Goal: Communication & Community: Participate in discussion

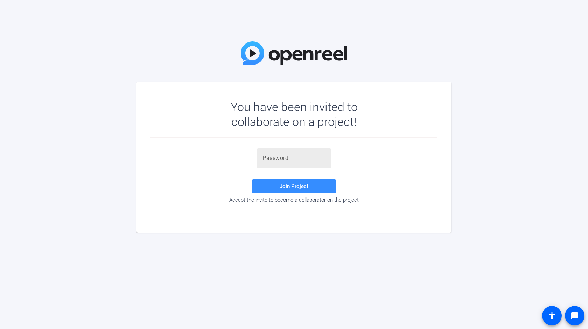
click at [279, 158] on input "text" at bounding box center [294, 158] width 63 height 8
paste input "5+UPMo"
type input "5+UPMo"
click at [301, 187] on span "Join Project" at bounding box center [294, 186] width 29 height 6
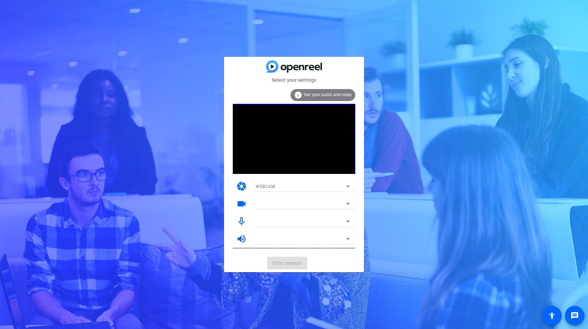
click at [349, 187] on mat-form-field "WEBCAM" at bounding box center [302, 185] width 105 height 11
click at [349, 186] on mat-form-field "WEBCAM" at bounding box center [302, 185] width 105 height 11
click at [348, 186] on mat-form-field "WEBCAM" at bounding box center [302, 185] width 105 height 11
click at [349, 222] on mat-form-field "Kiku's Iphone Microphone" at bounding box center [302, 220] width 105 height 11
click at [348, 221] on mat-form-field "Kiku's Iphone Microphone" at bounding box center [302, 220] width 105 height 11
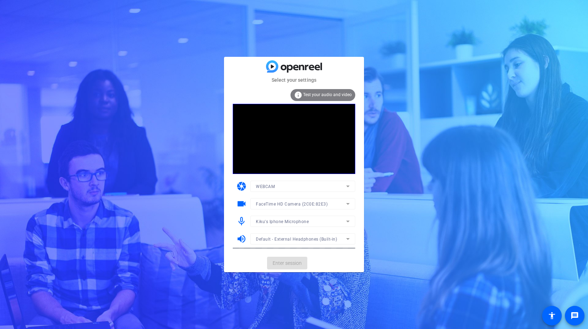
click at [346, 221] on mat-form-field "Kiku's Iphone Microphone" at bounding box center [302, 220] width 105 height 11
click at [346, 220] on mat-form-field "Kiku's Iphone Microphone" at bounding box center [302, 220] width 105 height 11
click at [349, 221] on icon at bounding box center [348, 221] width 8 height 8
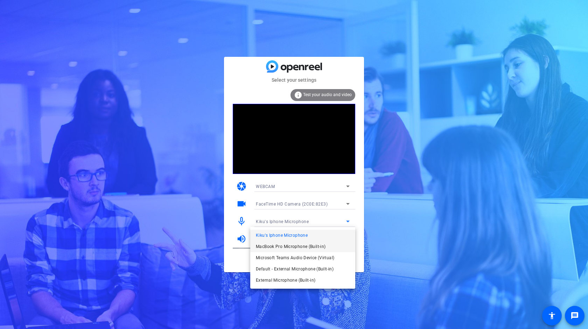
click at [306, 247] on span "MacBook Pro Microphone (Built-in)" at bounding box center [291, 246] width 70 height 8
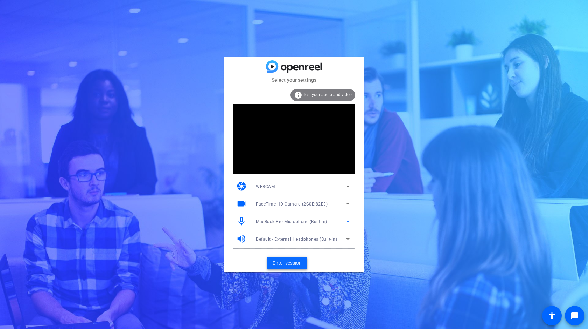
click at [293, 263] on span "Enter session" at bounding box center [287, 262] width 29 height 7
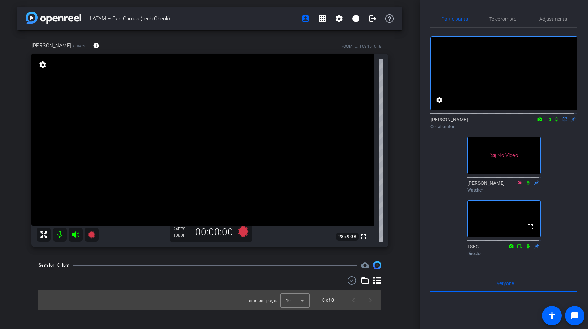
click at [556, 122] on icon at bounding box center [557, 119] width 3 height 5
click at [547, 122] on icon at bounding box center [549, 119] width 6 height 5
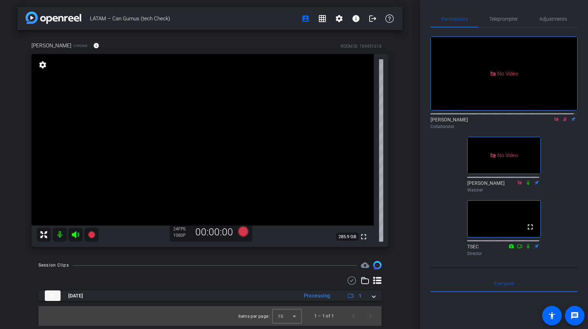
click at [554, 122] on icon at bounding box center [557, 119] width 6 height 5
click at [546, 122] on icon at bounding box center [549, 119] width 6 height 5
click at [554, 122] on icon at bounding box center [557, 119] width 6 height 5
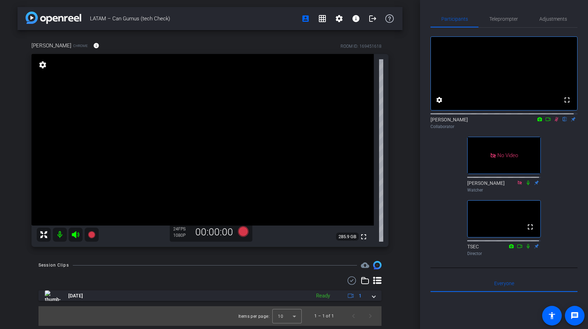
click at [554, 122] on icon at bounding box center [557, 119] width 6 height 5
click at [26, 185] on div "[PERSON_NAME] Chrome info ROOM ID: 169451618 fullscreen settings 285.9 GB 30 FP…" at bounding box center [210, 141] width 385 height 223
click at [572, 171] on div "fullscreen settings [PERSON_NAME] flip Collaborator No Video [PERSON_NAME] Watc…" at bounding box center [504, 143] width 147 height 231
click at [555, 122] on icon at bounding box center [557, 119] width 4 height 5
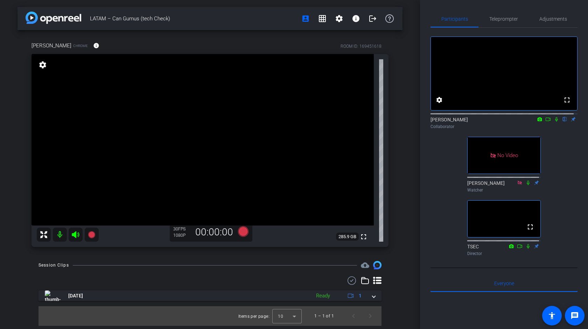
click at [554, 122] on icon at bounding box center [557, 119] width 6 height 5
click at [553, 150] on div "fullscreen settings [PERSON_NAME] flip Collaborator No Video [PERSON_NAME] Watc…" at bounding box center [504, 143] width 147 height 231
click at [555, 122] on icon at bounding box center [557, 119] width 4 height 5
click at [554, 122] on icon at bounding box center [557, 119] width 6 height 5
